Goal: Task Accomplishment & Management: Manage account settings

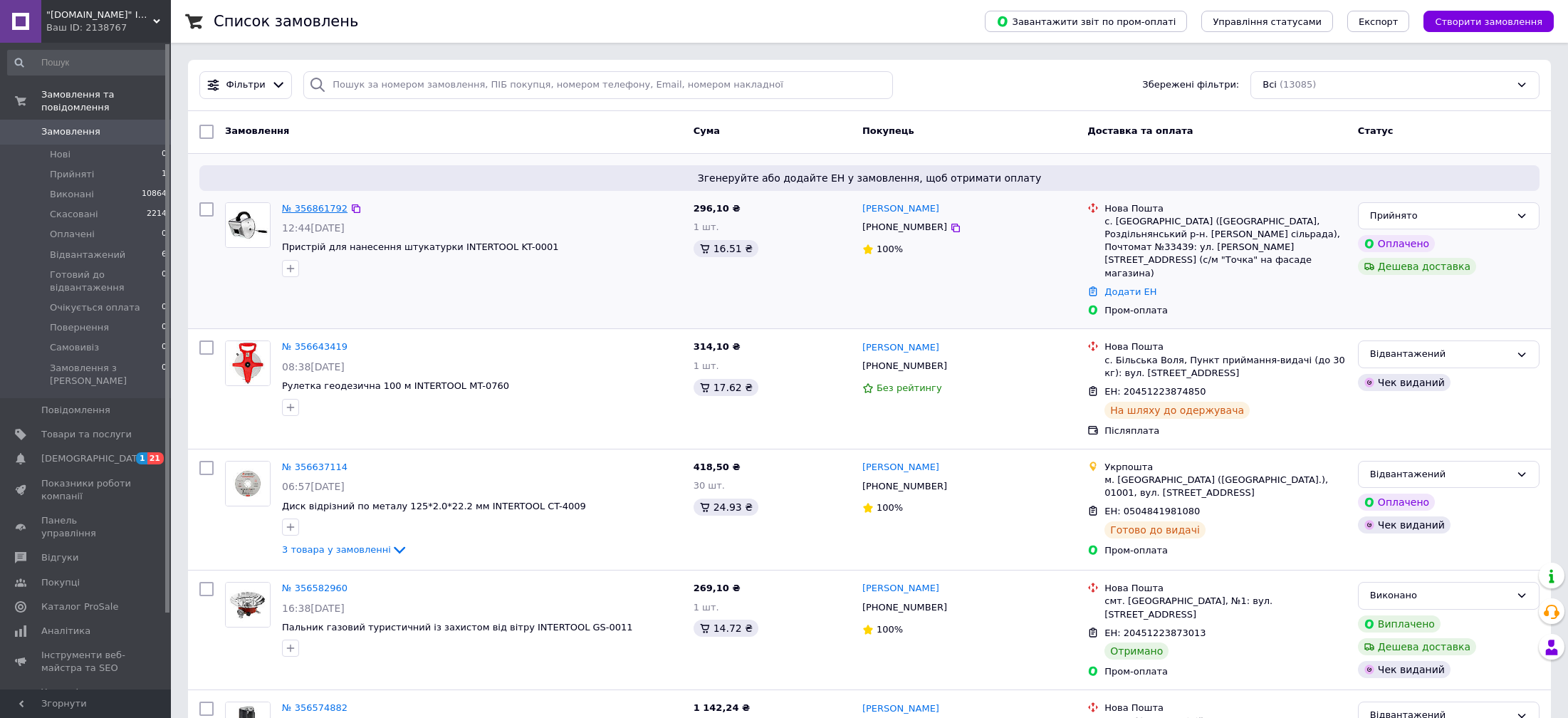
click at [312, 210] on link "№ 356861792" at bounding box center [314, 208] width 65 height 11
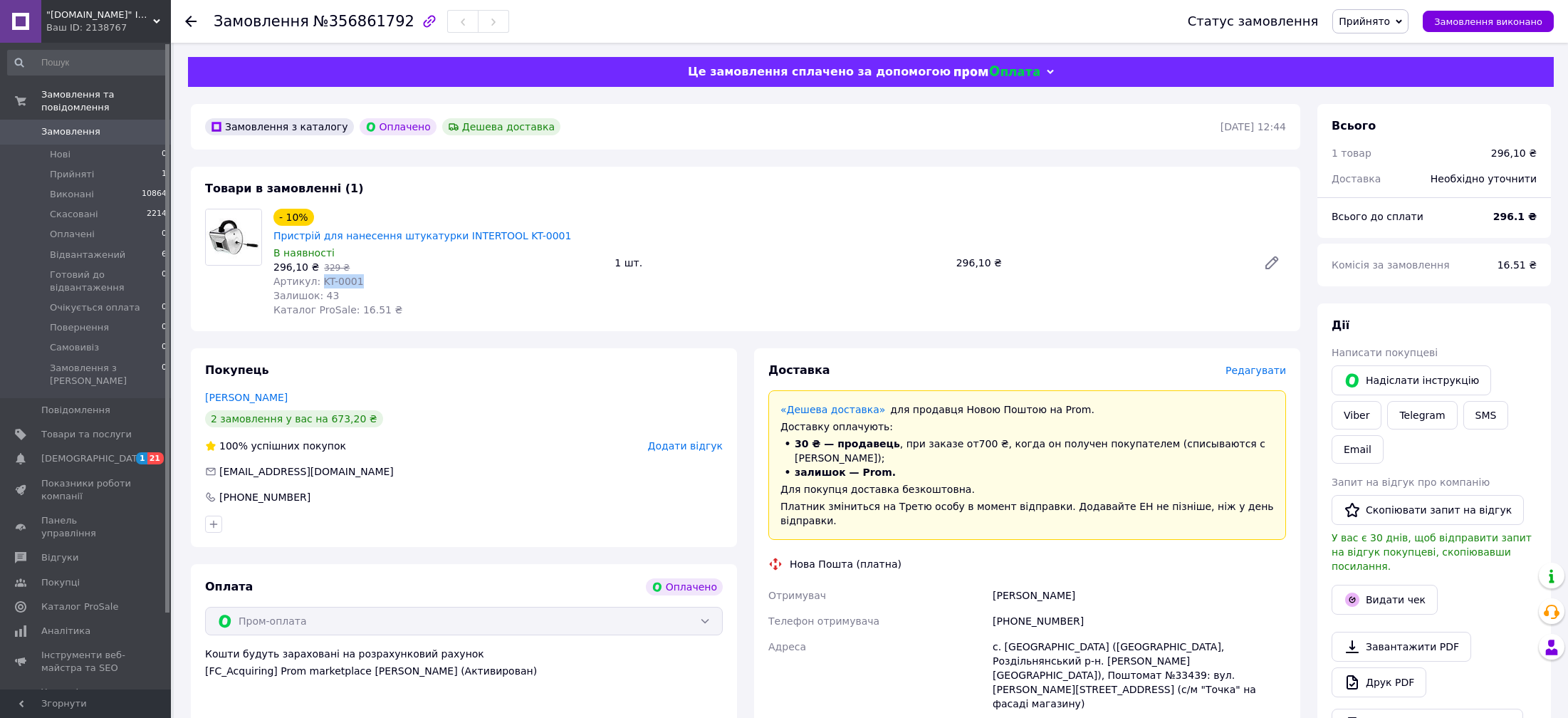
drag, startPoint x: 359, startPoint y: 261, endPoint x: 314, endPoint y: 263, distance: 45.0
click at [314, 274] on div "Артикул: KT-0001" at bounding box center [438, 281] width 330 height 14
copy span "KT-0001"
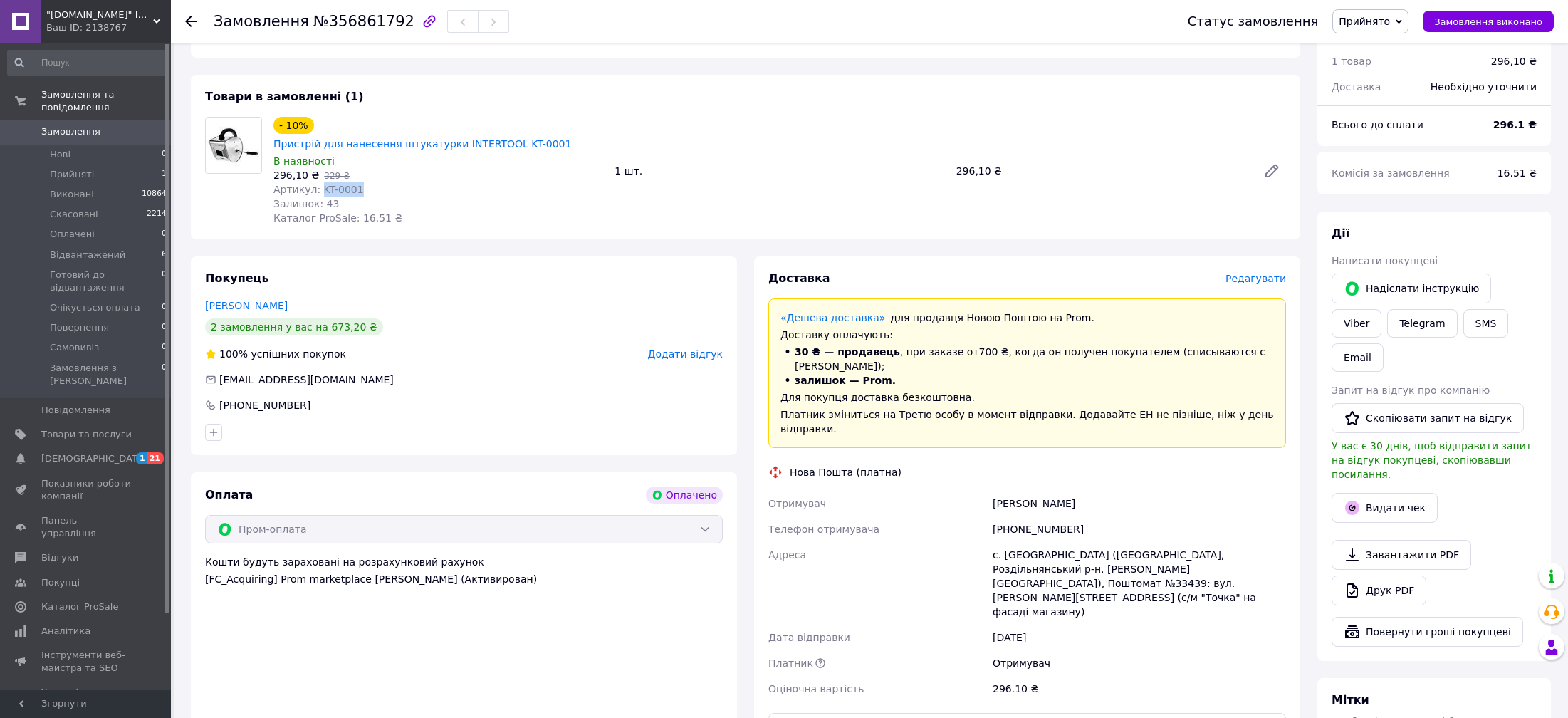
scroll to position [214, 0]
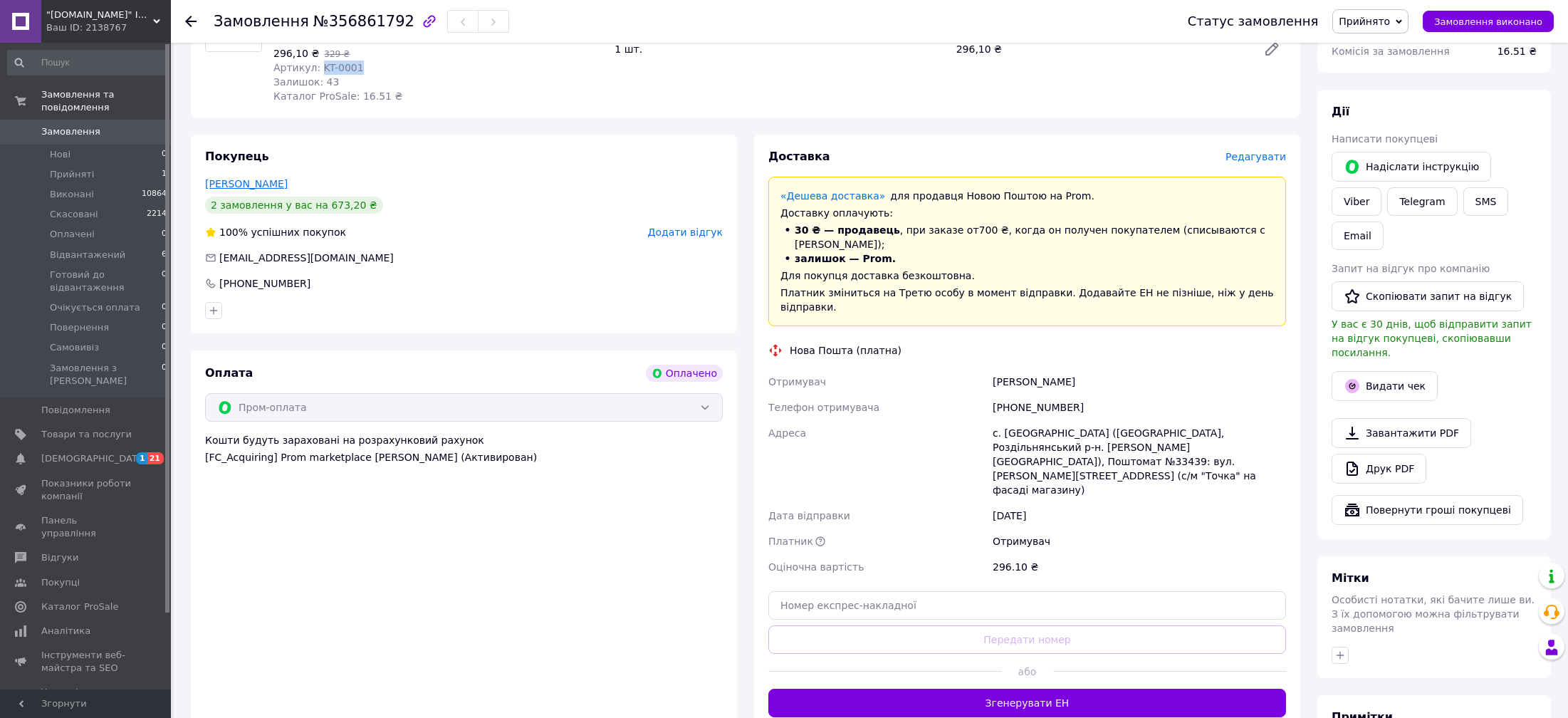
click at [238, 178] on link "[PERSON_NAME]" at bounding box center [246, 184] width 83 height 12
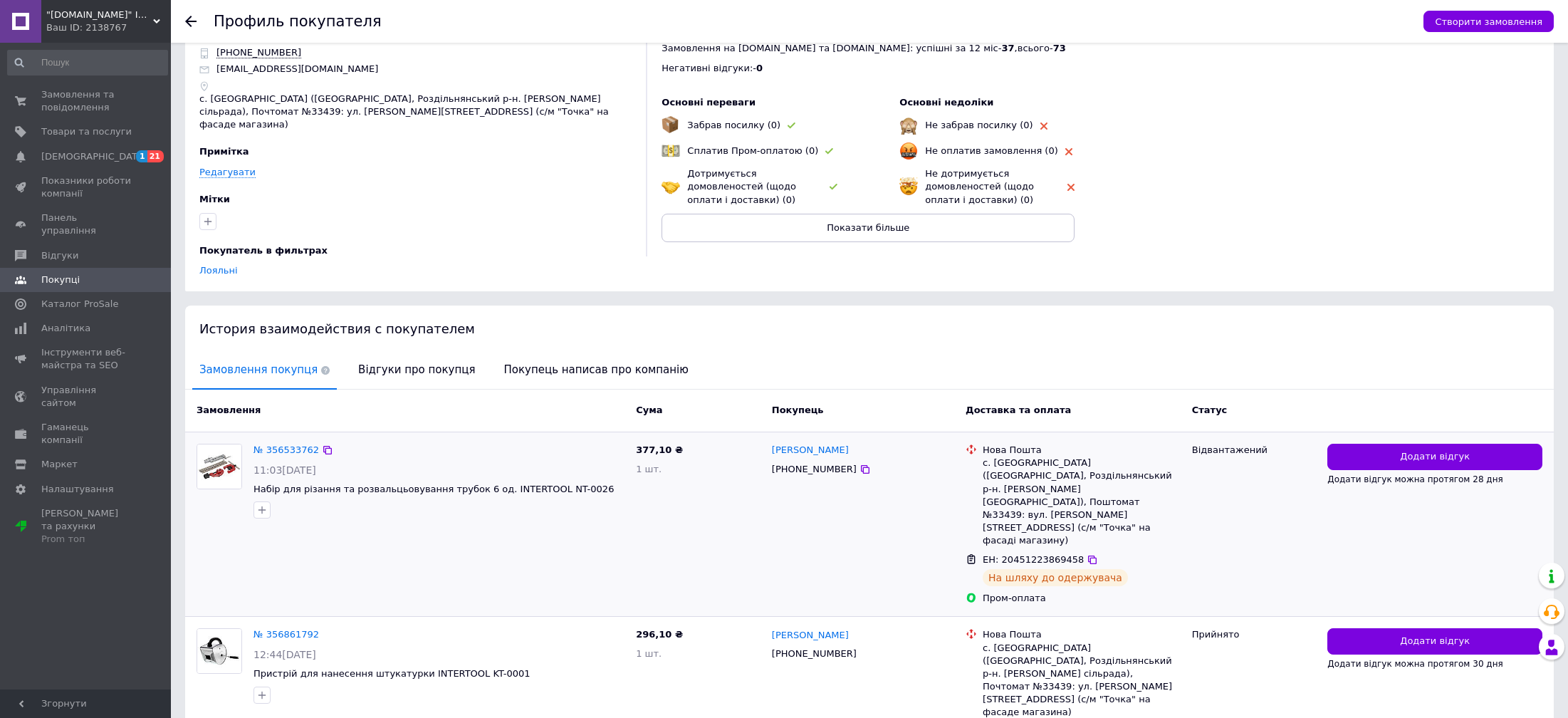
scroll to position [83, 0]
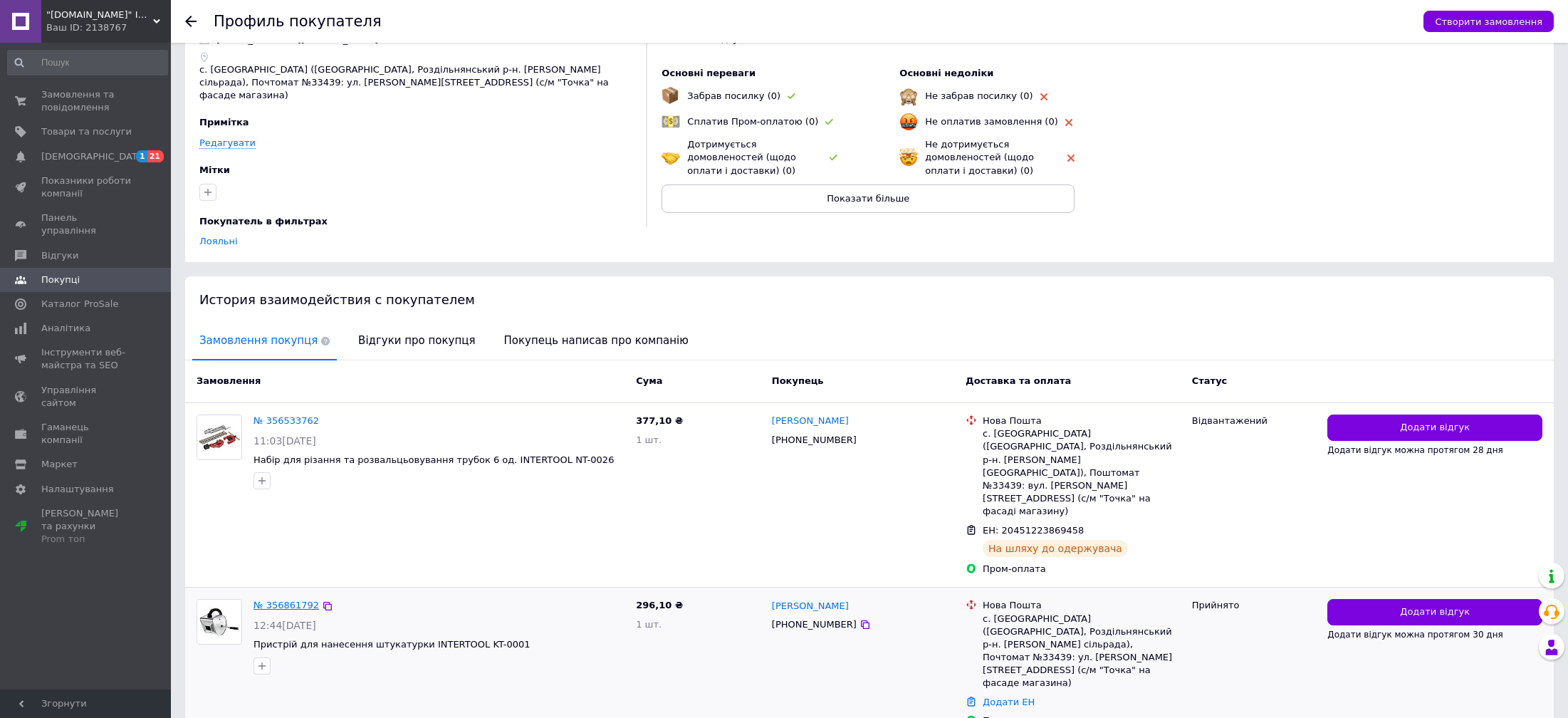
click at [263, 599] on link "№ 356861792" at bounding box center [286, 604] width 65 height 11
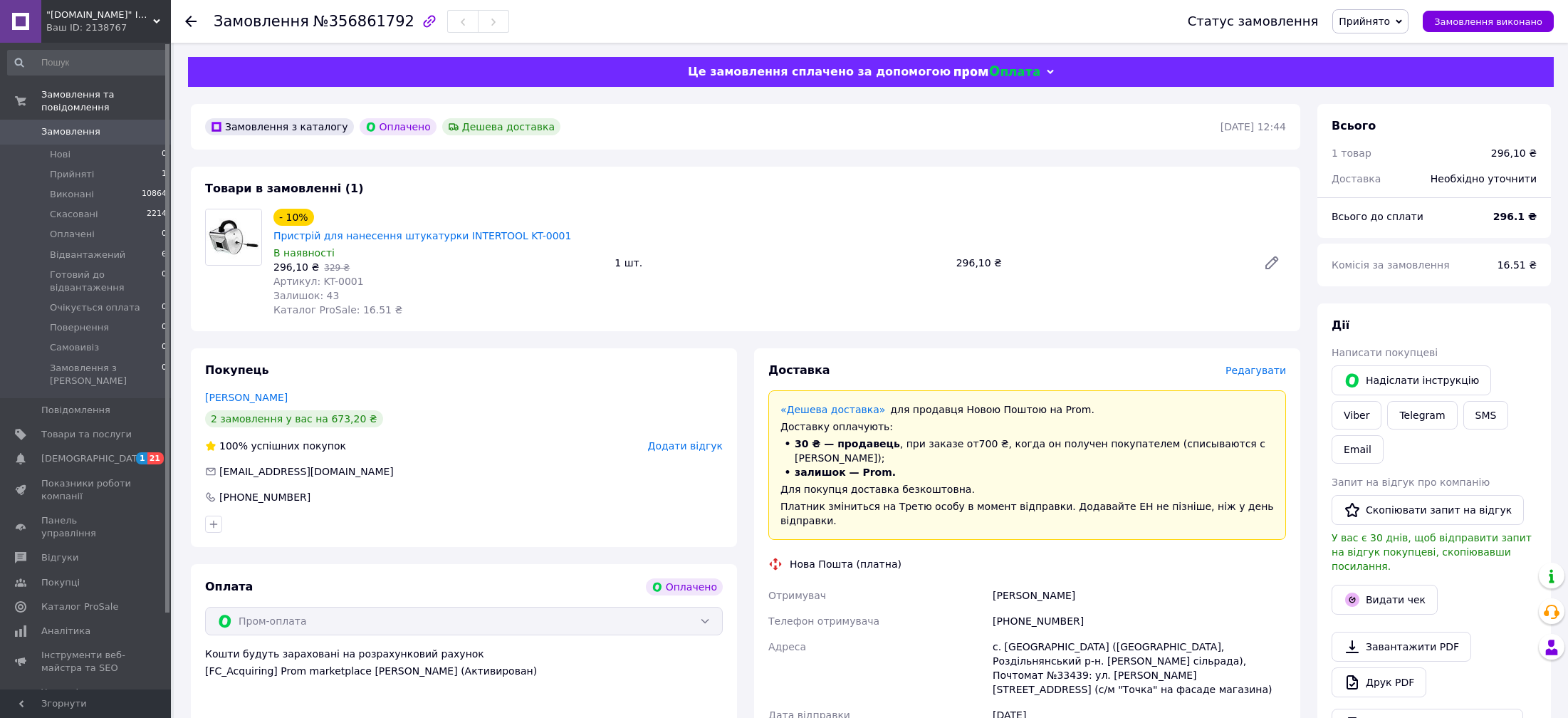
click at [1388, 21] on span "Прийнято" at bounding box center [1364, 22] width 51 height 12
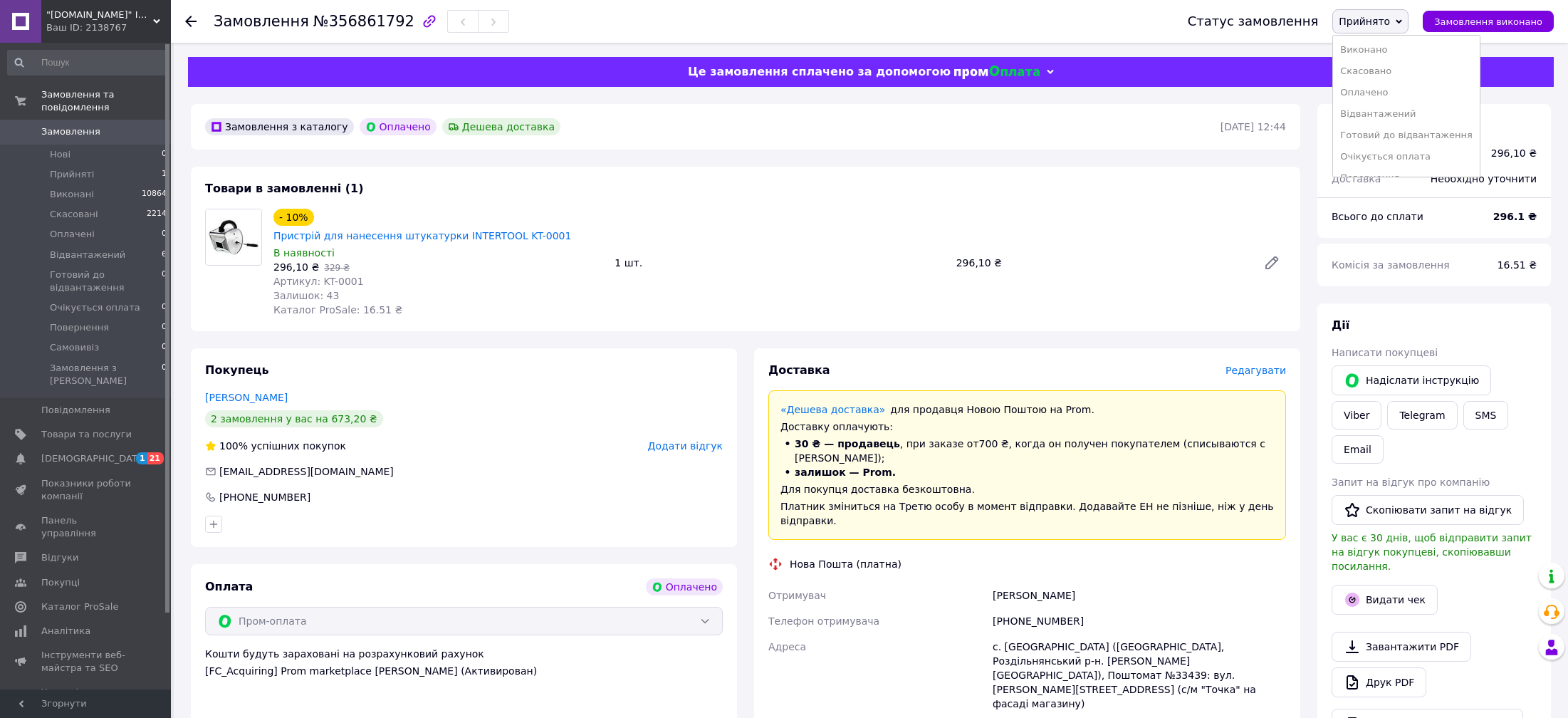
click at [1372, 135] on li "Готовий до відвантаження" at bounding box center [1406, 135] width 146 height 21
